Goal: Transaction & Acquisition: Purchase product/service

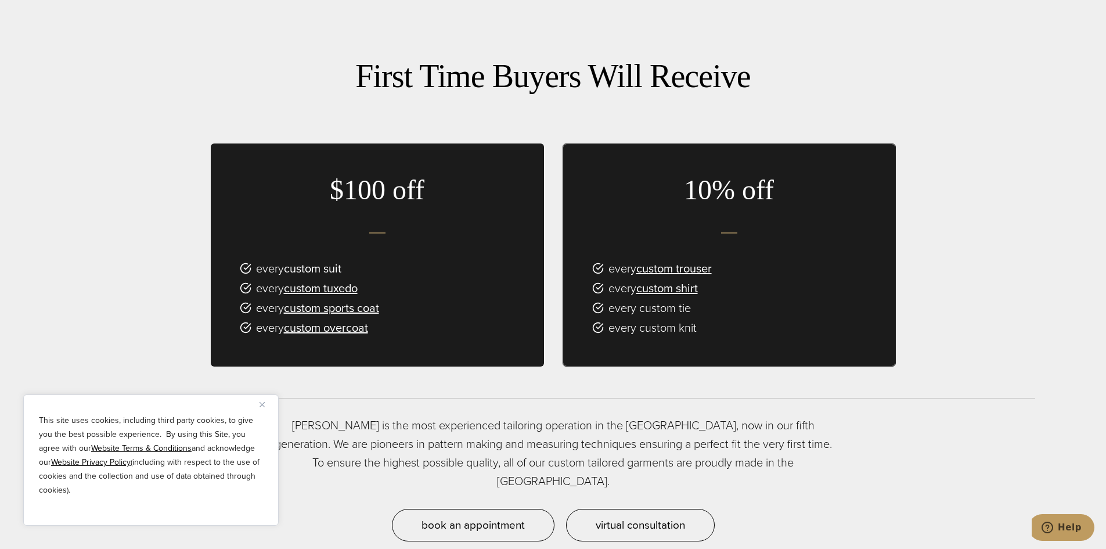
click at [305, 260] on link "custom suit" at bounding box center [312, 268] width 57 height 17
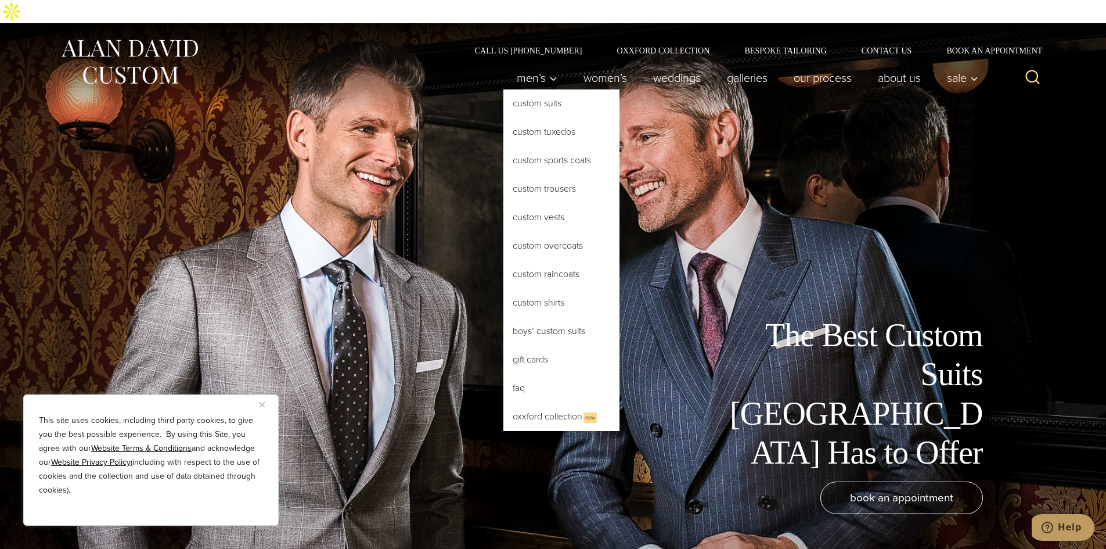
click at [525, 89] on link "Custom Suits" at bounding box center [561, 103] width 116 height 28
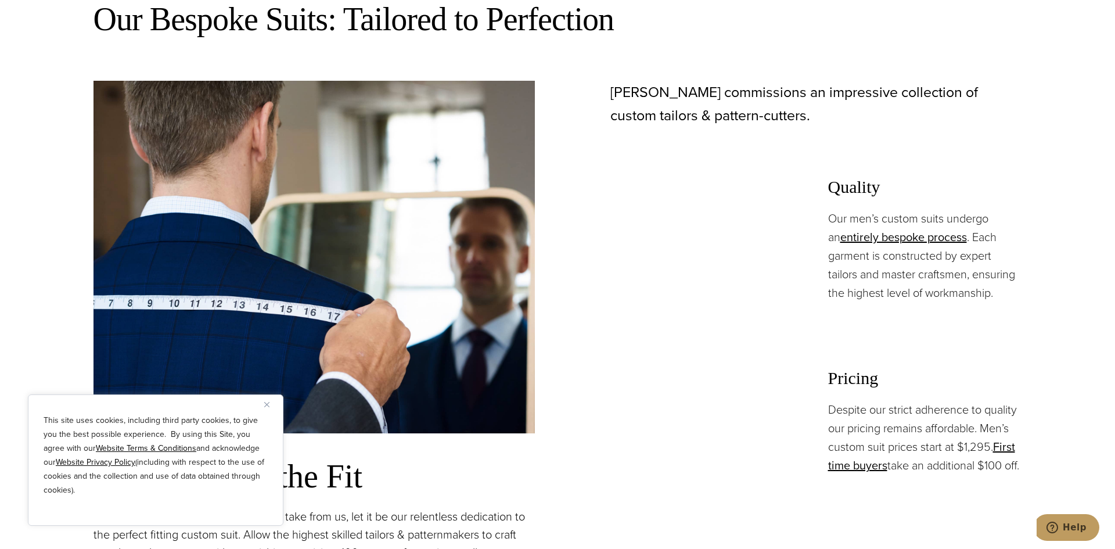
scroll to position [813, 0]
